Goal: Task Accomplishment & Management: Use online tool/utility

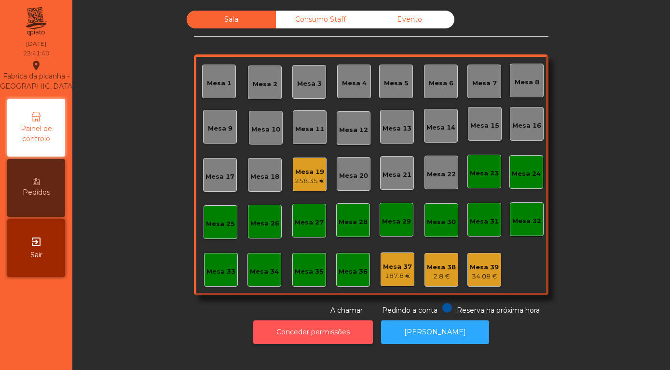
click at [326, 337] on button "Conceder permissões" at bounding box center [313, 333] width 120 height 24
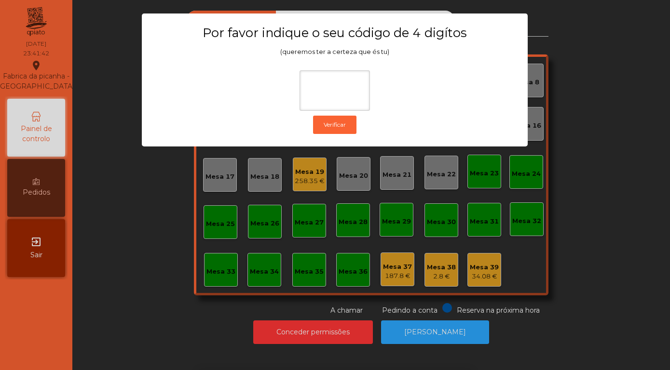
click at [157, 276] on div "1 2 3 keyboard_backspace 4 5 6 . - 7 8 9 keyboard_return 0" at bounding box center [335, 321] width 670 height 98
click at [321, 90] on input at bounding box center [334, 90] width 70 height 41
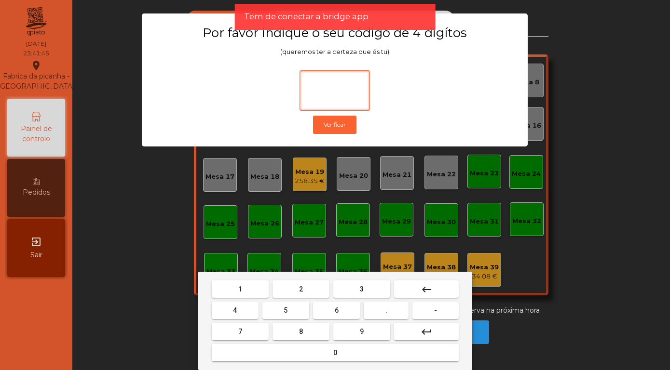
click at [235, 287] on button "1" at bounding box center [240, 289] width 57 height 17
click at [359, 290] on button "3" at bounding box center [361, 289] width 57 height 17
click at [290, 308] on button "5" at bounding box center [285, 310] width 47 height 17
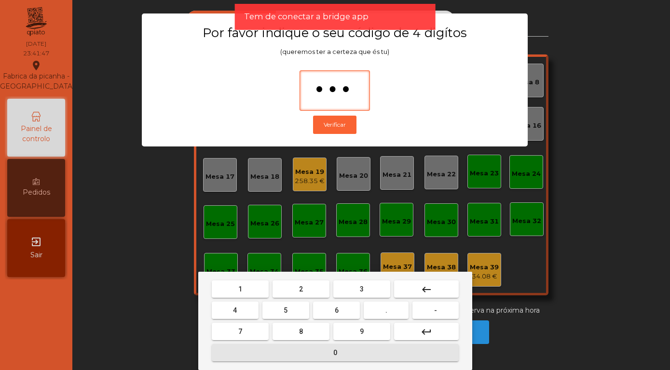
click at [312, 356] on button "0" at bounding box center [335, 352] width 247 height 17
type input "****"
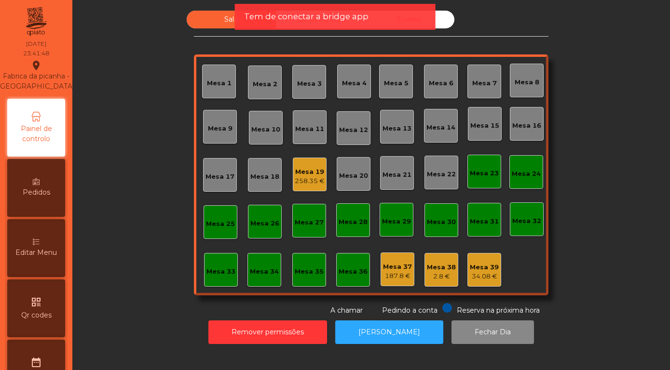
click at [309, 179] on div "258.35 €" at bounding box center [310, 181] width 30 height 10
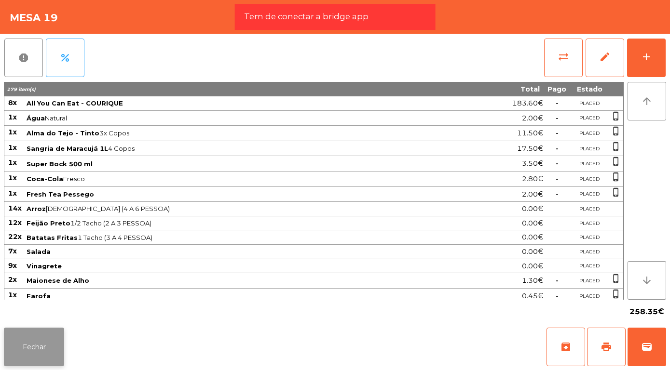
click at [37, 347] on button "Fechar" at bounding box center [34, 347] width 60 height 39
